Goal: Transaction & Acquisition: Subscribe to service/newsletter

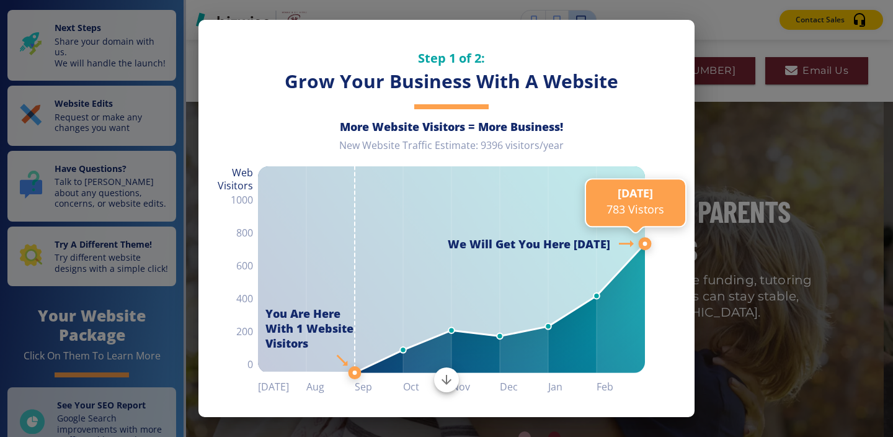
click at [645, 160] on line at bounding box center [645, 244] width 0 height 1075
click at [645, 159] on line at bounding box center [645, 244] width 0 height 1075
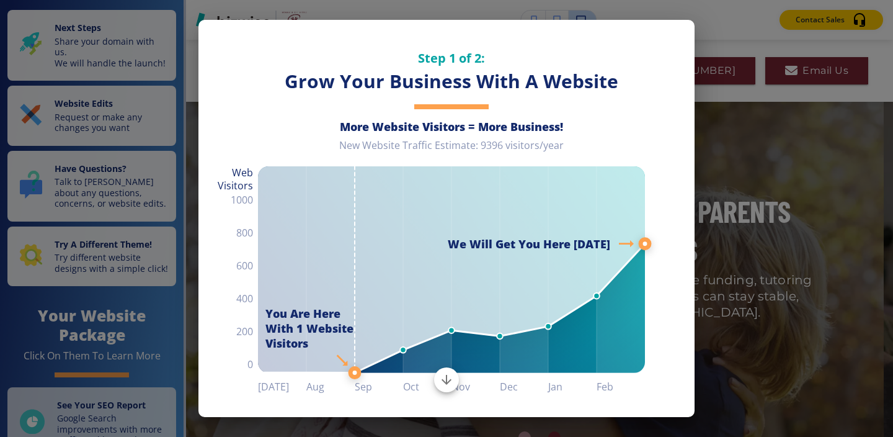
click at [63, 58] on div "Step 1 of 2: Grow Your Business With A Website More Website Visitors = More Bus…" at bounding box center [446, 218] width 893 height 437
click at [76, 116] on div "Step 1 of 2: Grow Your Business With A Website More Website Visitors = More Bus…" at bounding box center [446, 218] width 893 height 437
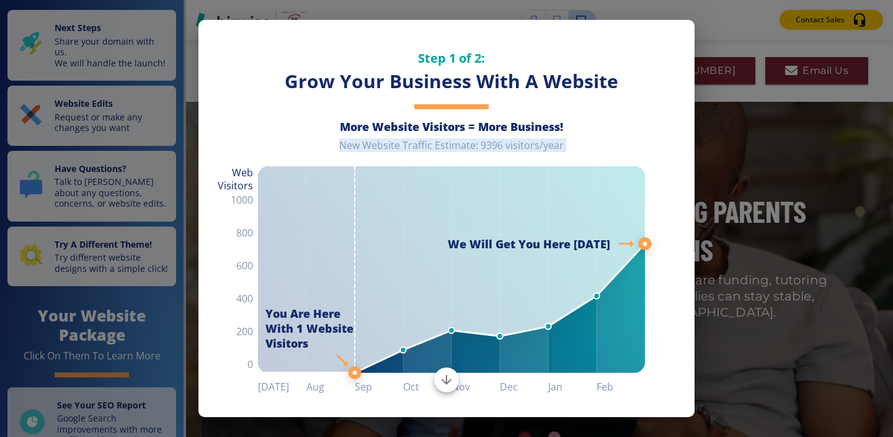
drag, startPoint x: 179, startPoint y: 146, endPoint x: 176, endPoint y: 179, distance: 33.0
click at [176, 179] on div "Step 1 of 2: Grow Your Business With A Website More Website Visitors = More Bus…" at bounding box center [446, 218] width 893 height 437
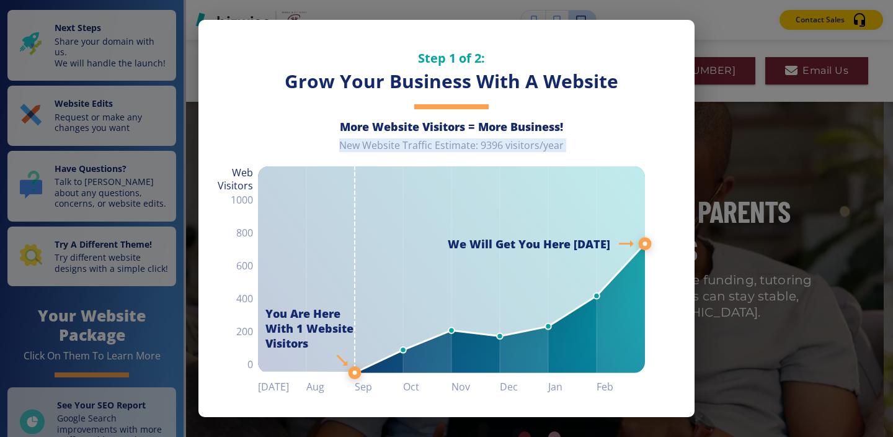
scroll to position [60, 0]
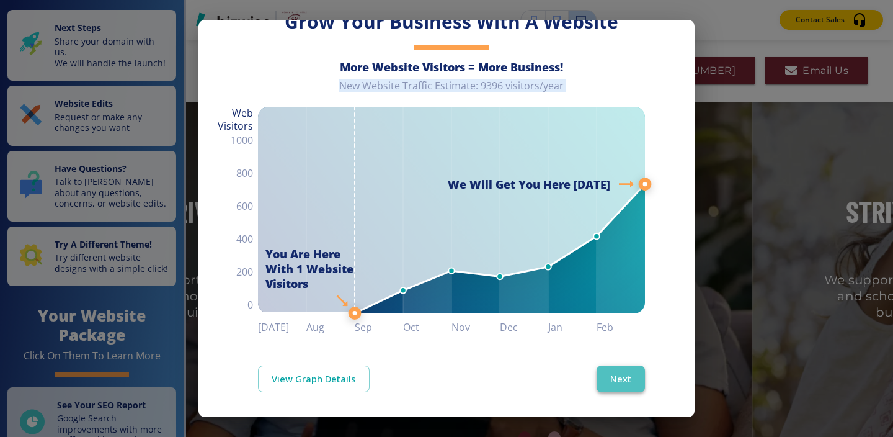
click at [616, 377] on button "Next" at bounding box center [620, 378] width 48 height 26
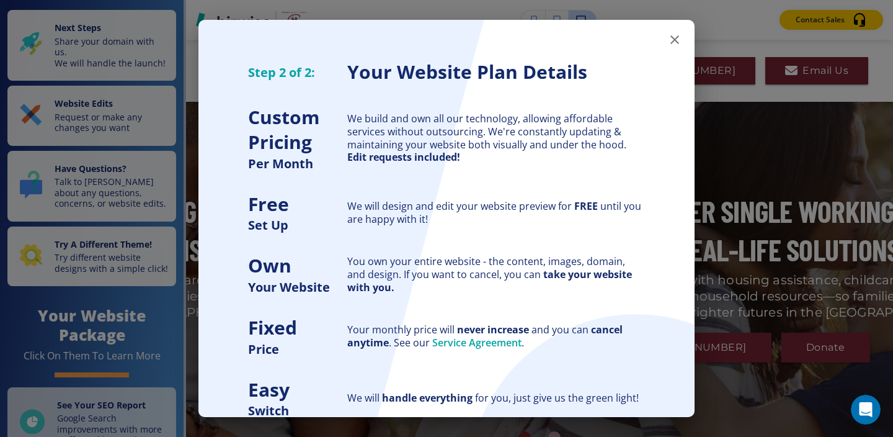
scroll to position [0, 0]
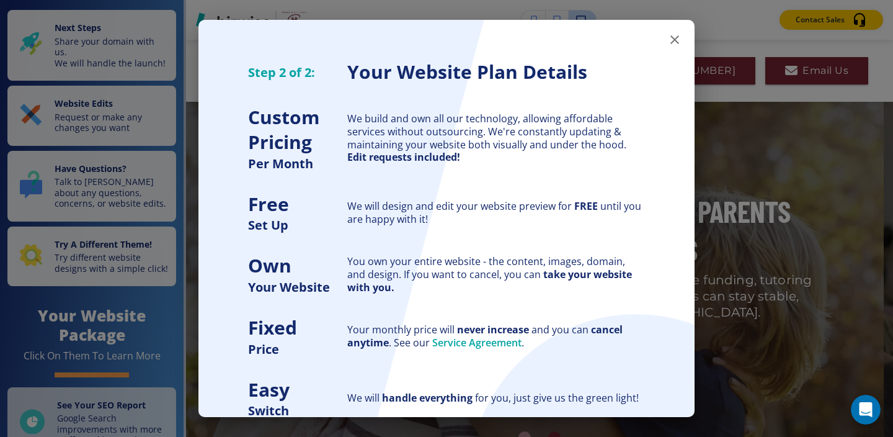
drag, startPoint x: 694, startPoint y: 186, endPoint x: 707, endPoint y: 326, distance: 140.7
click at [707, 326] on div "Step 2 of 2: Your Website Plan Details Custom Pricing Per Month We build and ow…" at bounding box center [446, 218] width 893 height 437
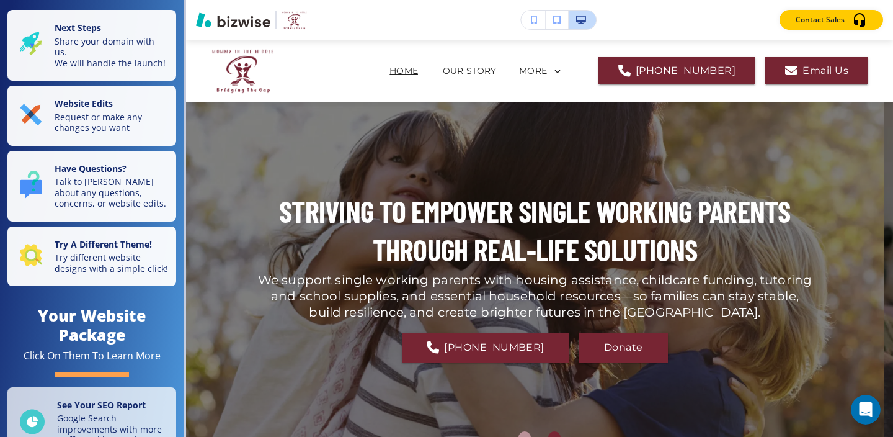
click at [686, 266] on p "STRIVING TO EMPOWER SINGLE WORKING PARENTS THROUGH REAL-LIFE SOLUTIONS" at bounding box center [535, 231] width 558 height 78
